Goal: Task Accomplishment & Management: Complete application form

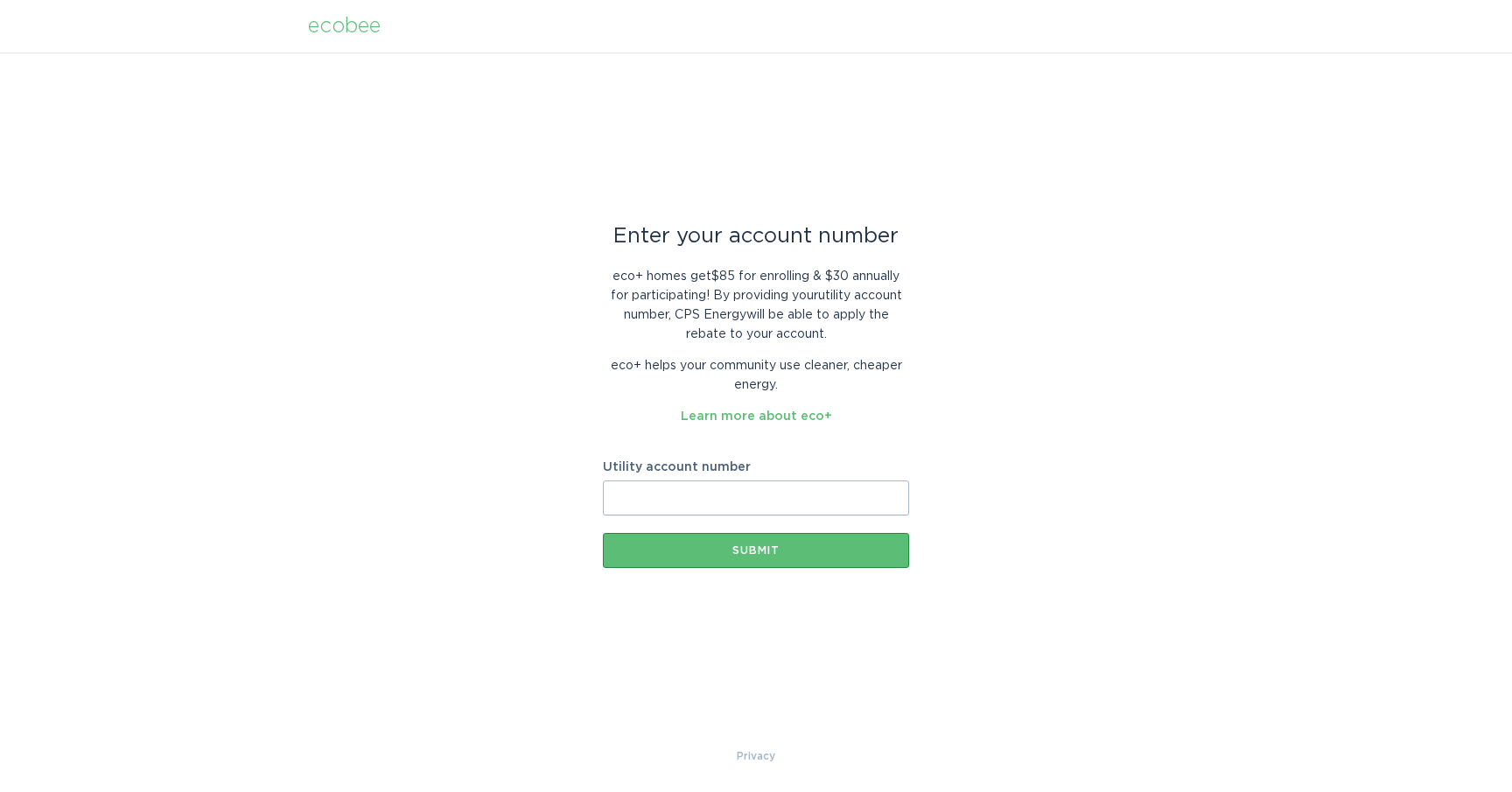
click at [702, 497] on input "Utility account number" at bounding box center [756, 499] width 306 height 35
paste input "3005960840"
type input "3005960840"
click at [761, 551] on div "Submit" at bounding box center [756, 551] width 288 height 11
